Goal: Book appointment/travel/reservation

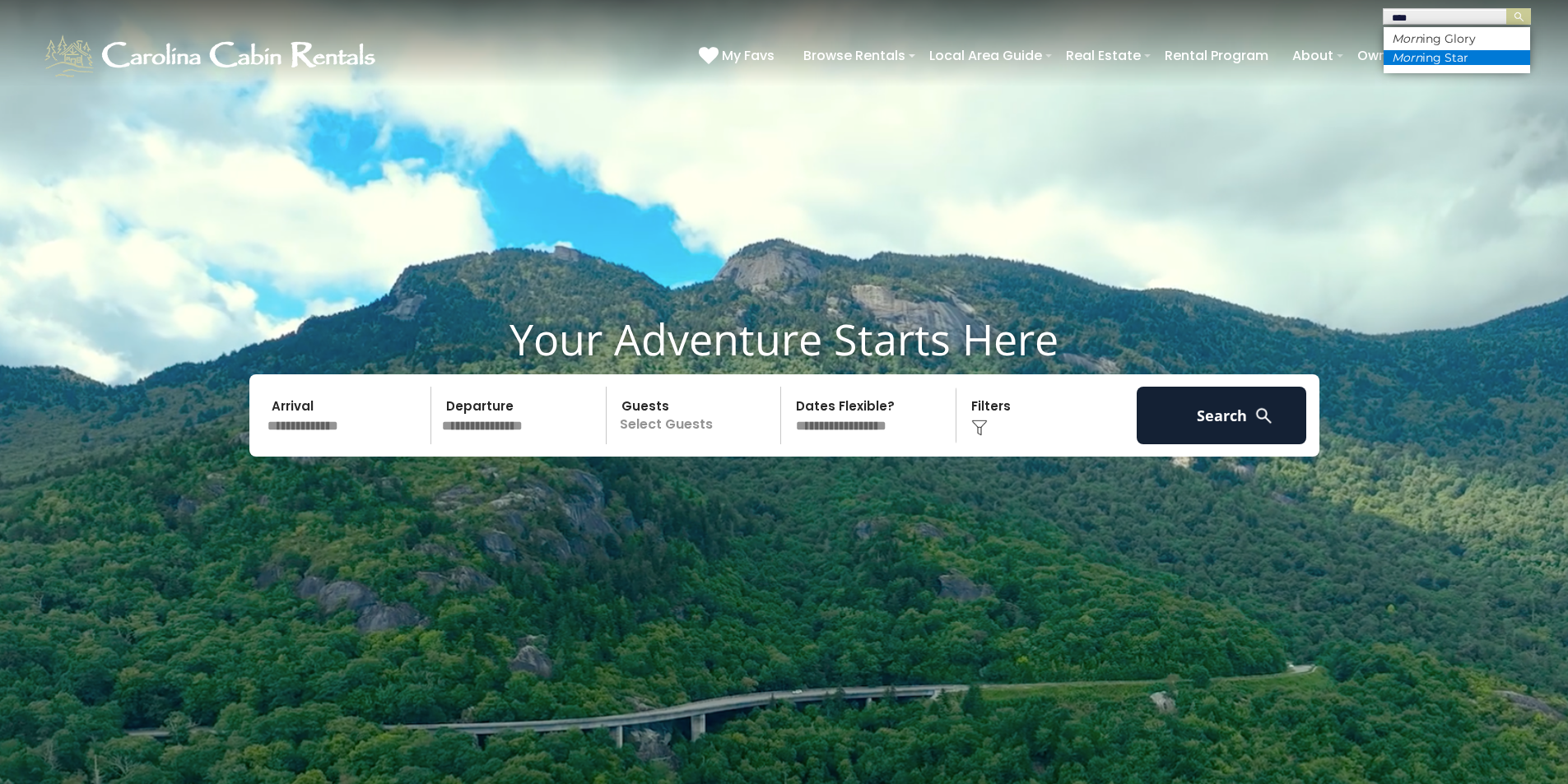
type input "****"
click at [1464, 60] on li "Morn ing Star" at bounding box center [1455, 58] width 146 height 15
click at [1516, 18] on img "submit" at bounding box center [1518, 17] width 12 height 12
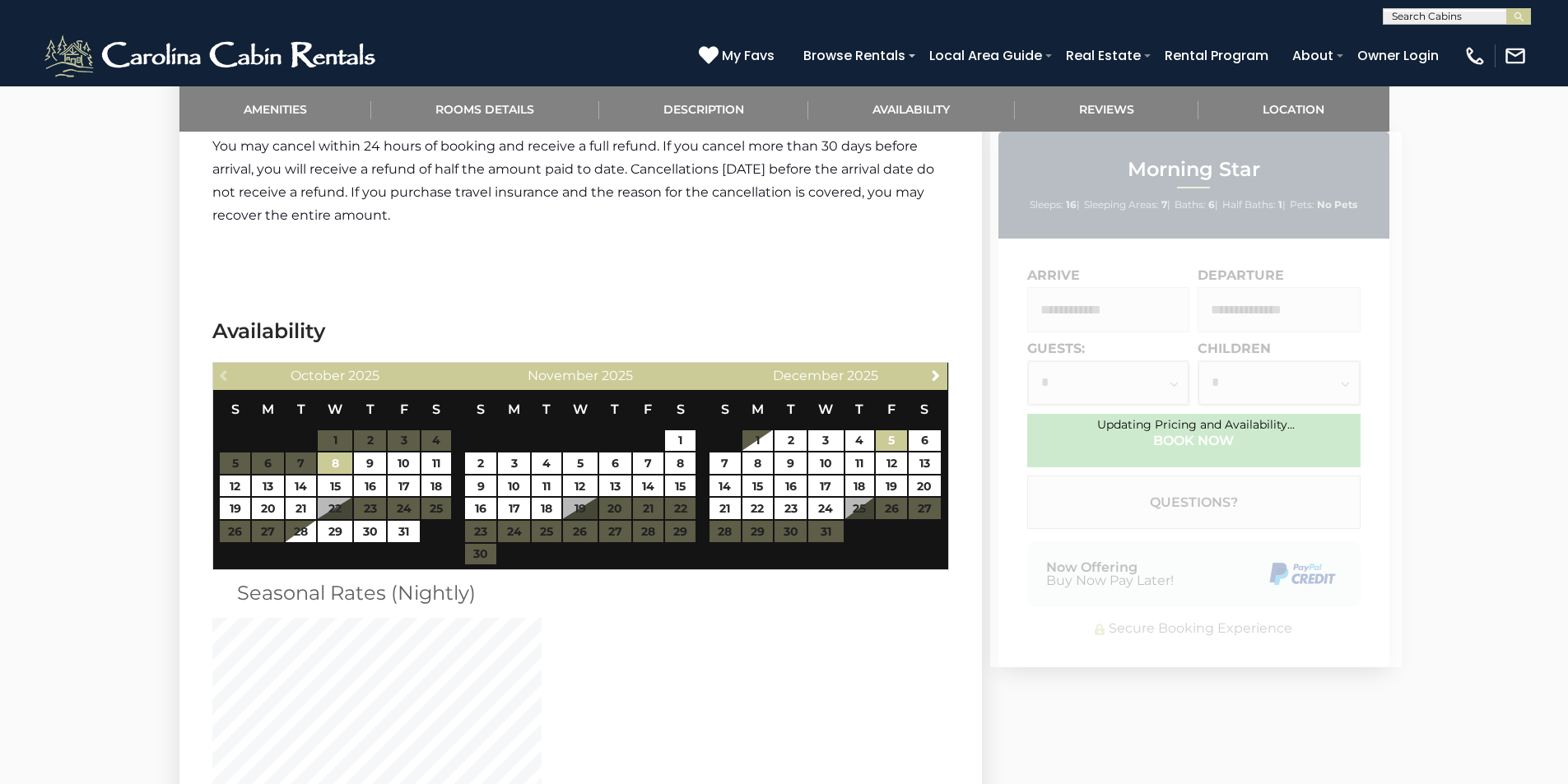
scroll to position [3032, 0]
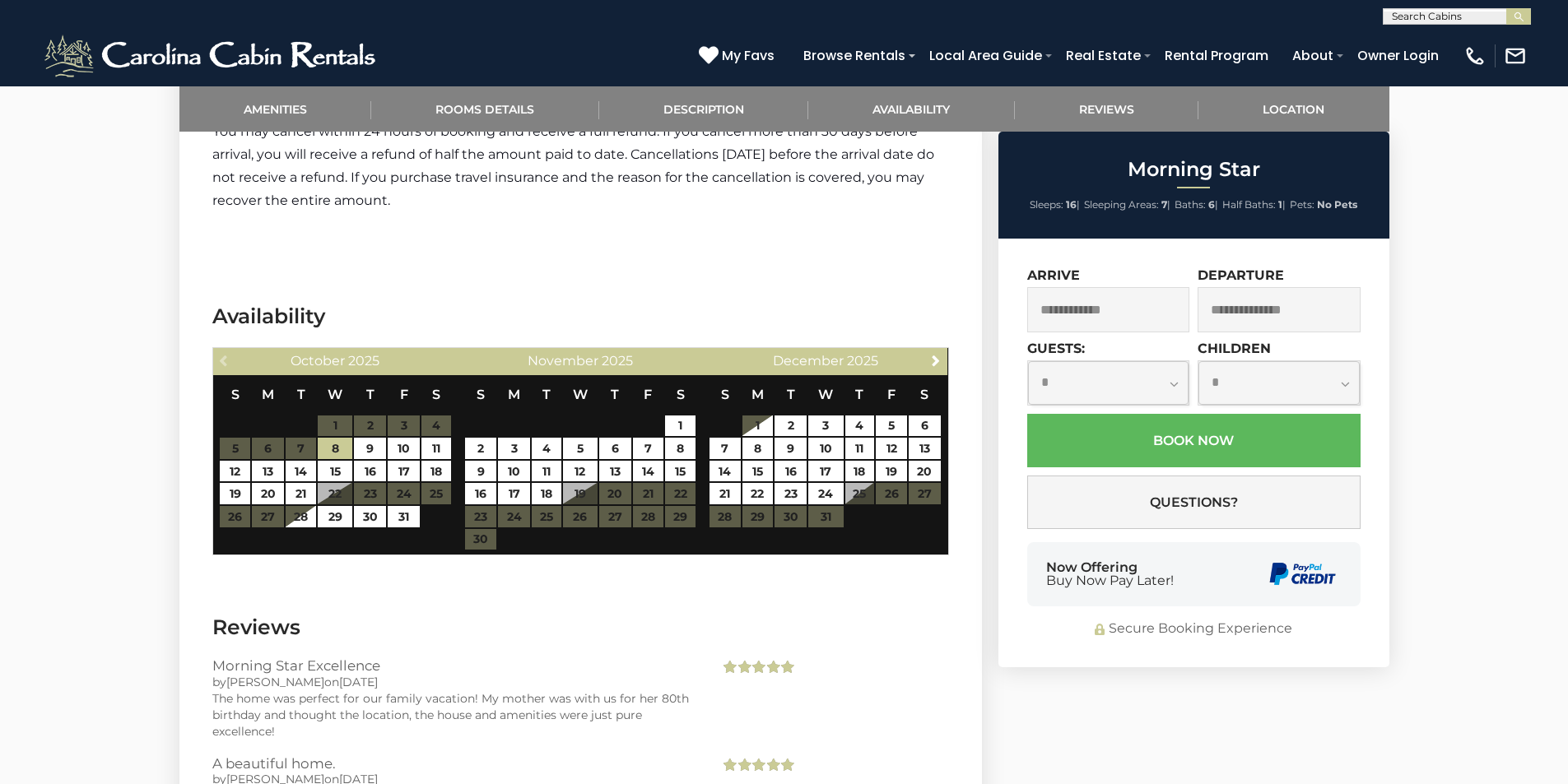
click at [484, 299] on section "Availability Previous [DATE] S M T W T F S 1 2 3 4 5 6 7 8 9 10 11 12 13 14 15 …" at bounding box center [580, 432] width 803 height 312
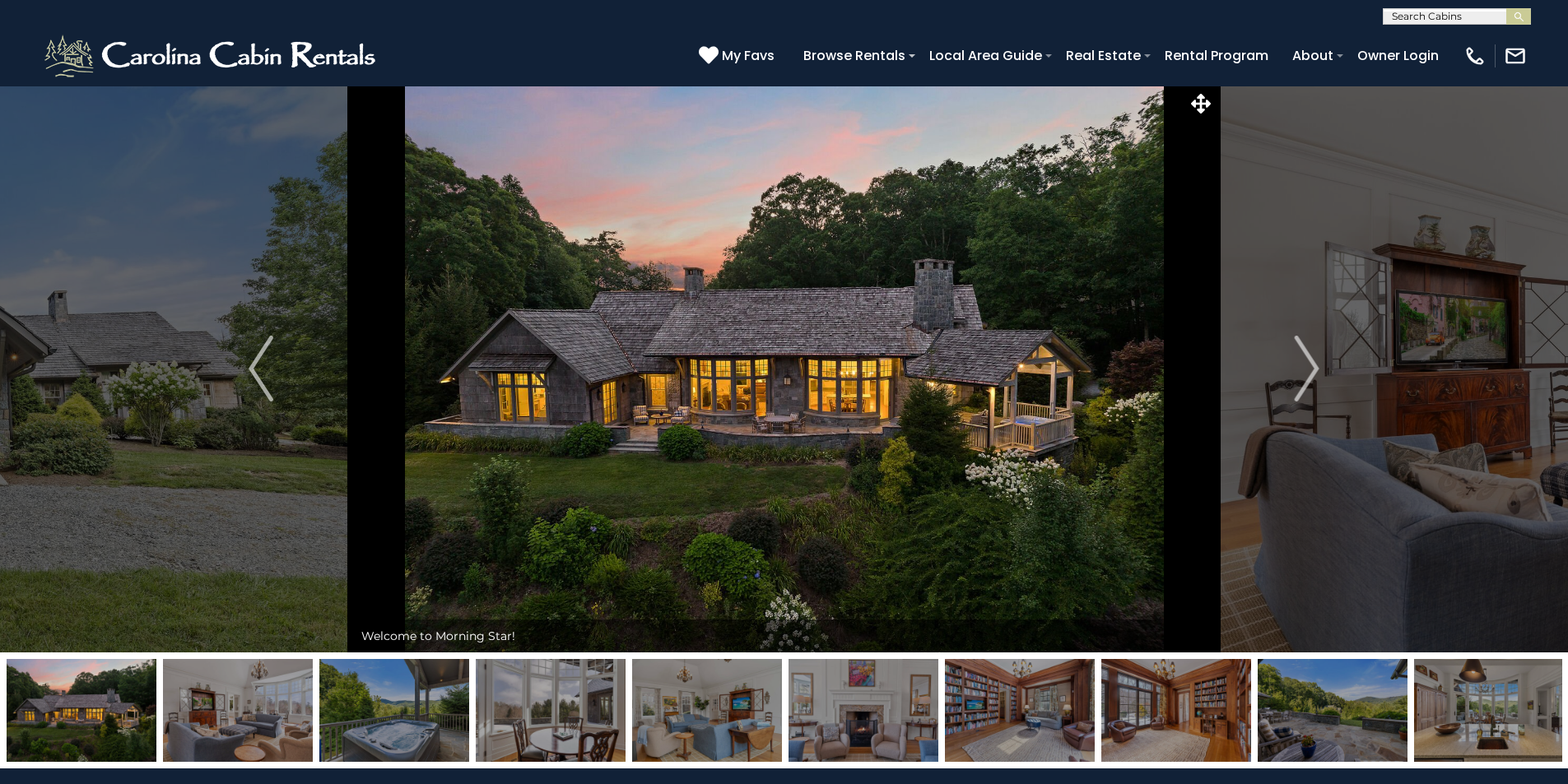
scroll to position [0, 0]
click at [1306, 362] on img "Next" at bounding box center [1307, 369] width 25 height 66
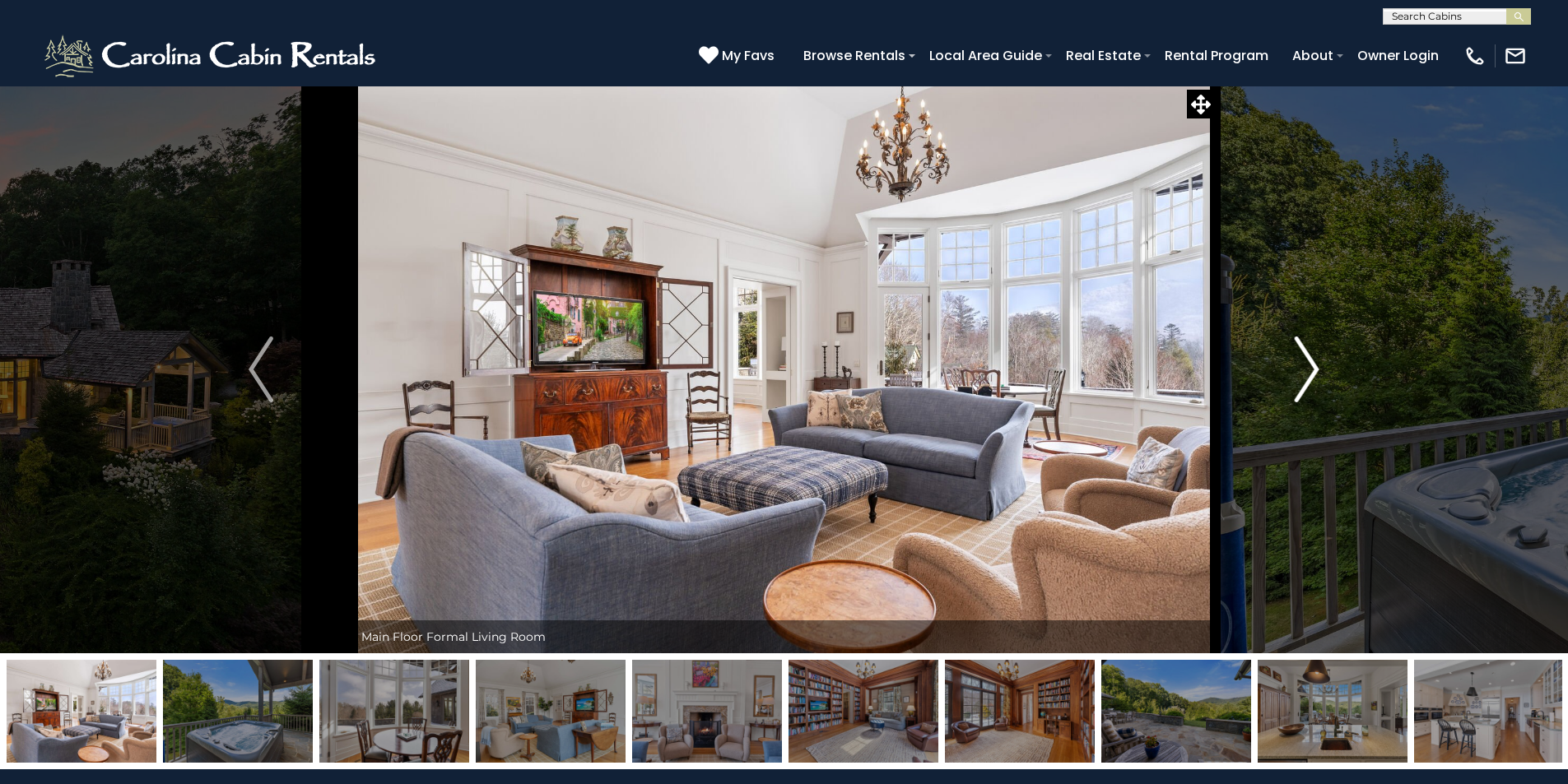
click at [1306, 362] on img "Next" at bounding box center [1307, 369] width 25 height 66
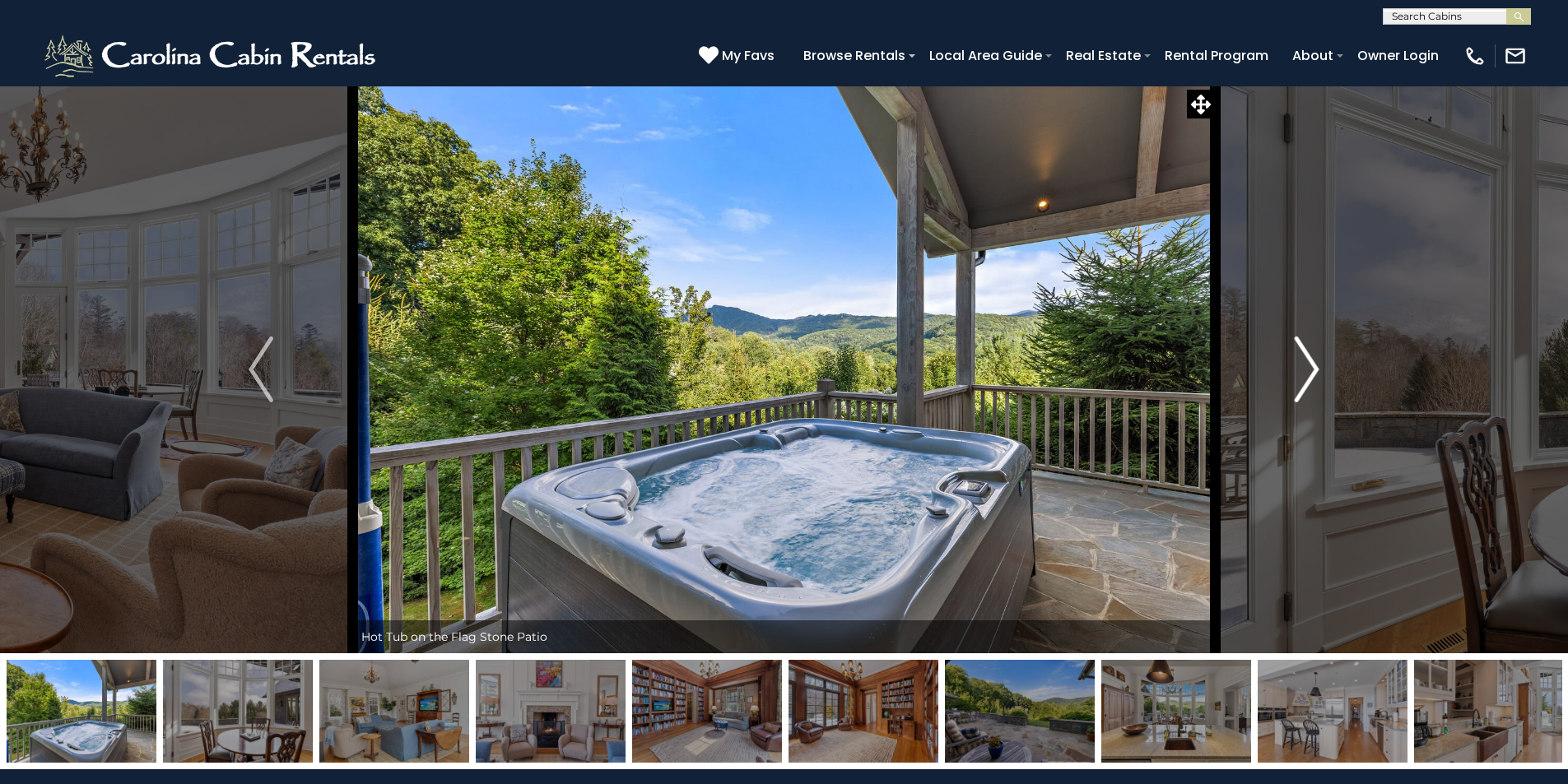
click at [1306, 362] on img "Next" at bounding box center [1307, 369] width 25 height 66
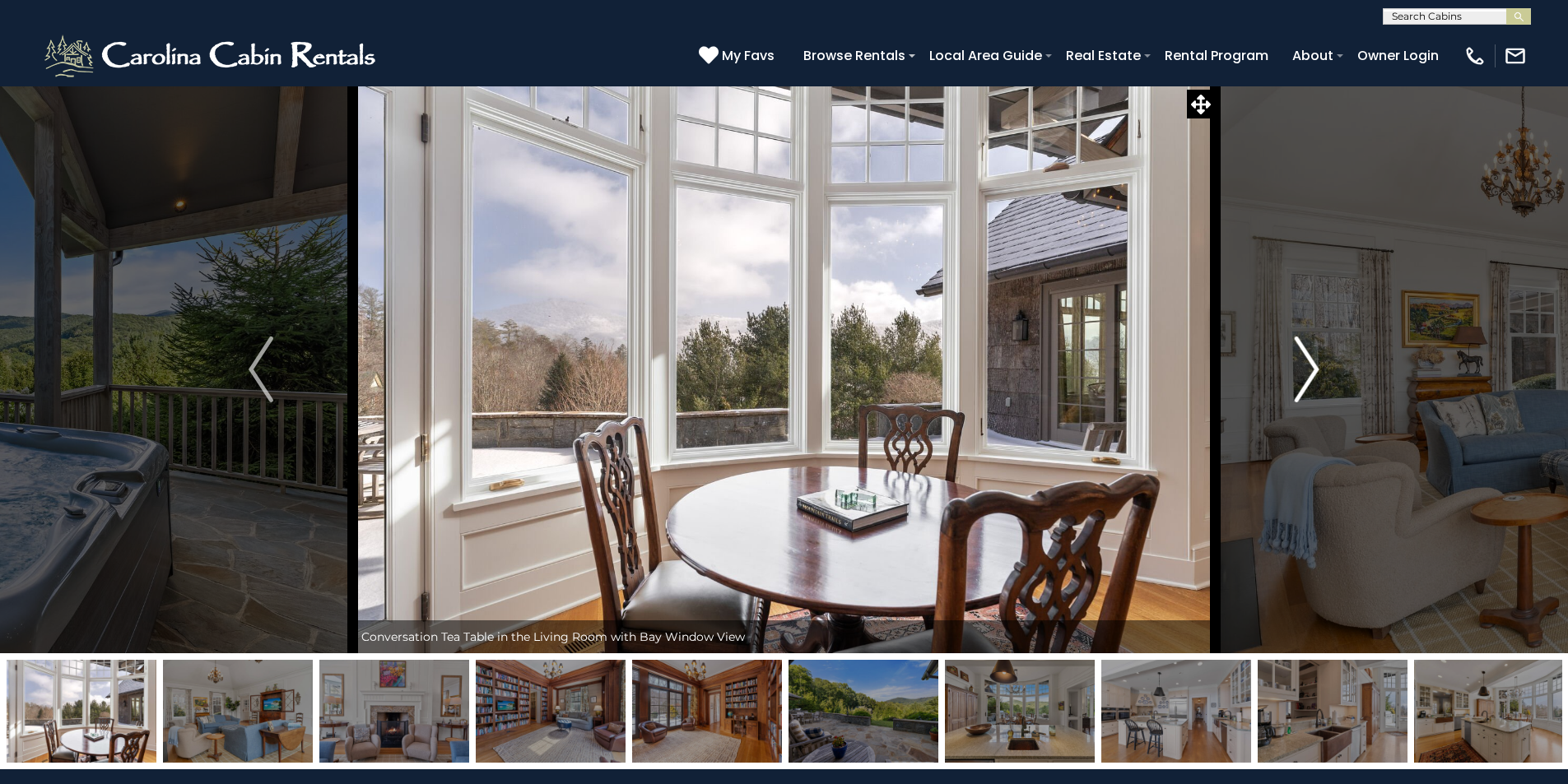
click at [1306, 362] on img "Next" at bounding box center [1307, 369] width 25 height 66
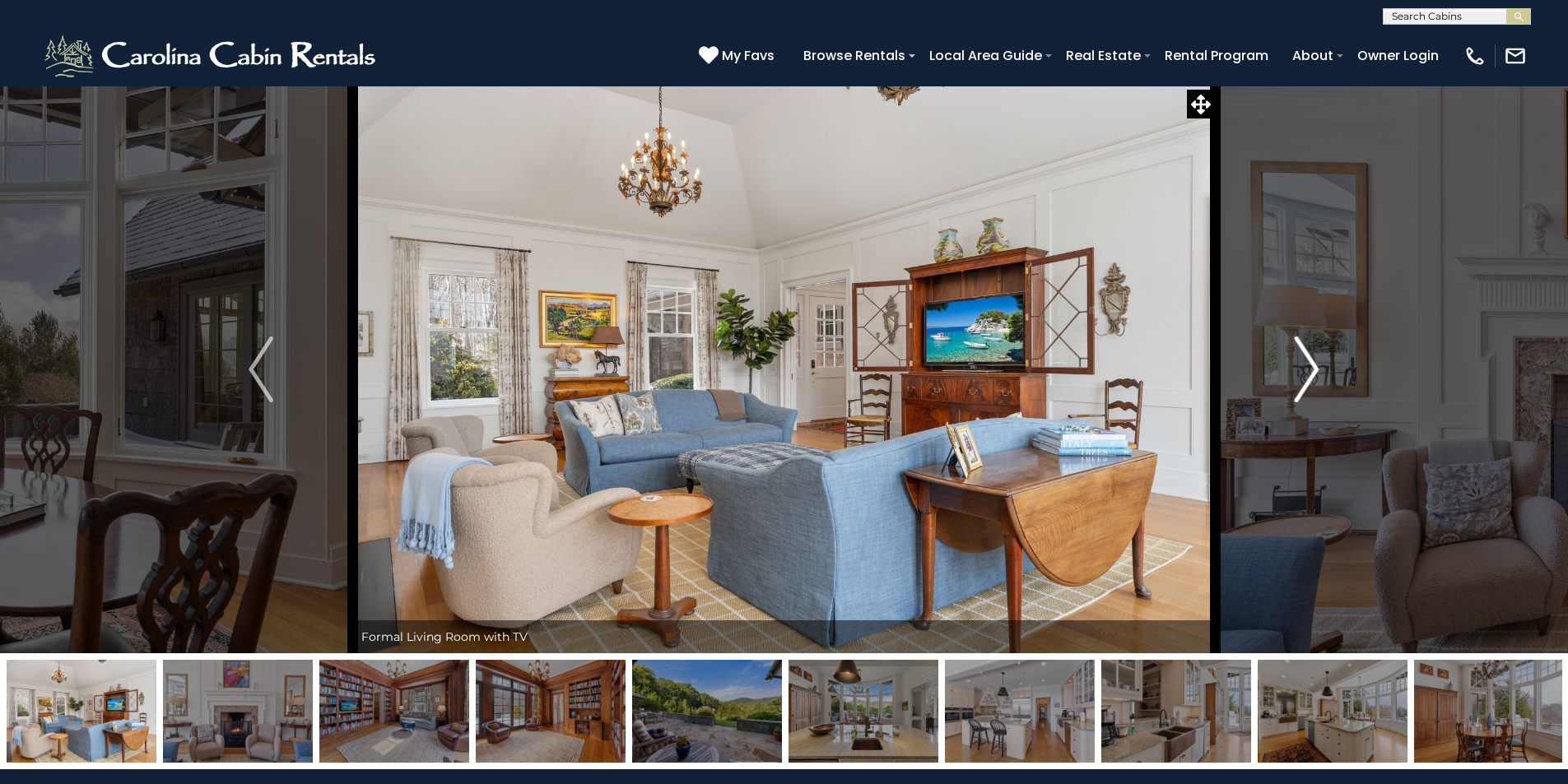
click at [1306, 362] on img "Next" at bounding box center [1307, 369] width 25 height 66
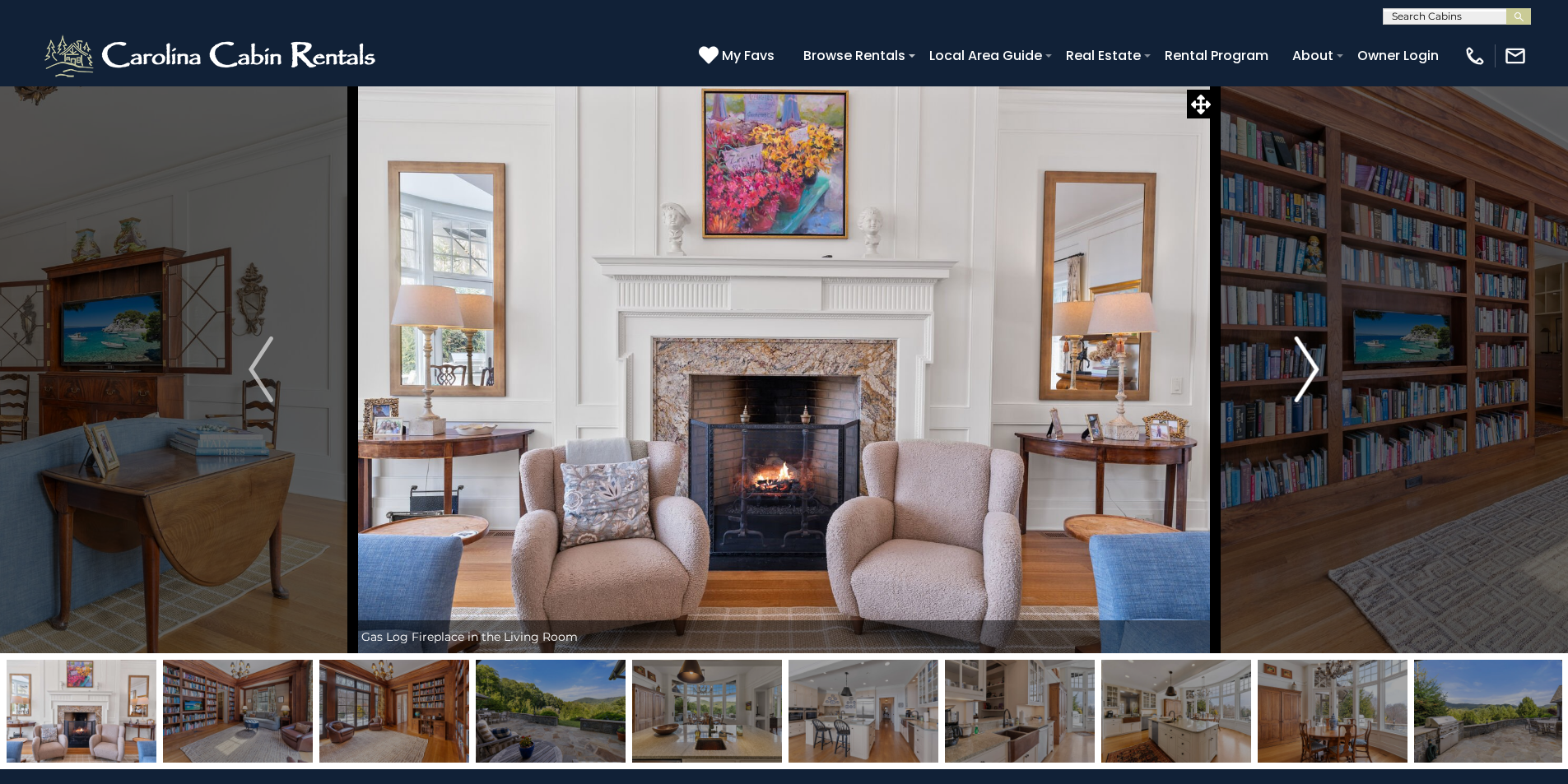
click at [1306, 362] on img "Next" at bounding box center [1307, 369] width 25 height 66
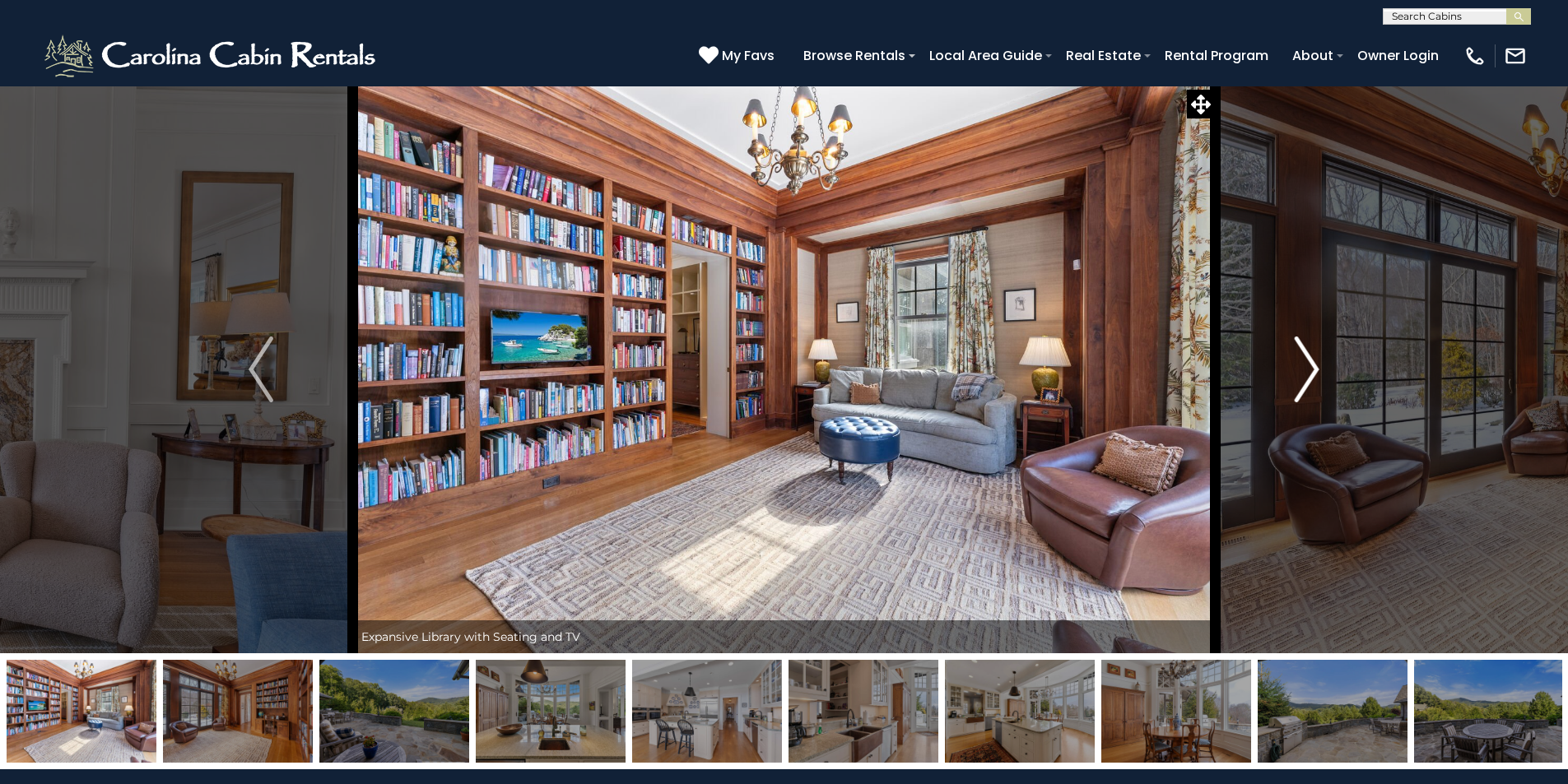
click at [1289, 366] on button "Next" at bounding box center [1306, 369] width 183 height 567
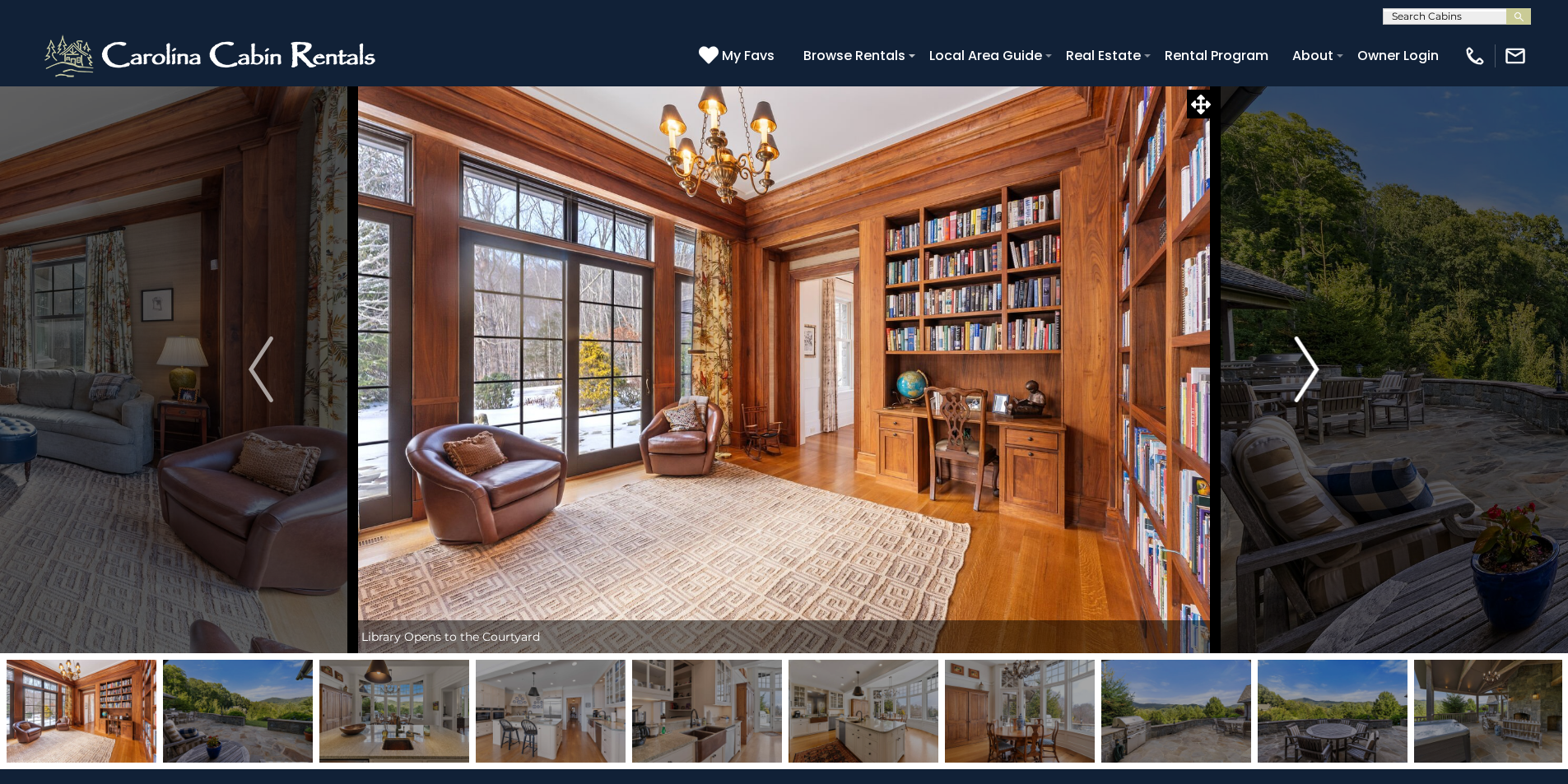
click at [1289, 366] on button "Next" at bounding box center [1306, 369] width 183 height 567
